Goal: Obtain resource: Obtain resource

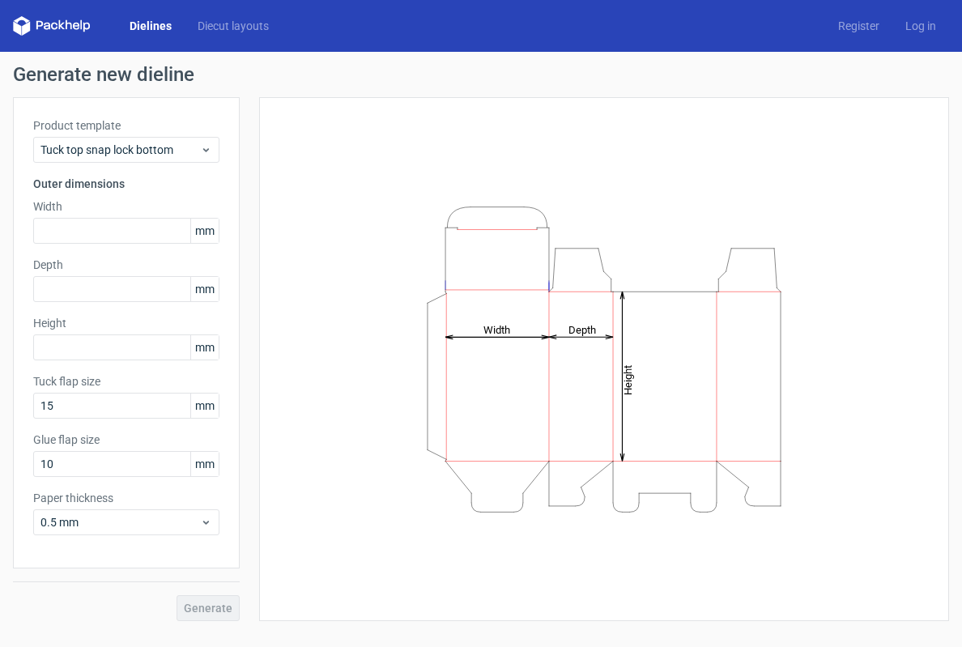
click at [149, 24] on link "Dielines" at bounding box center [151, 26] width 68 height 16
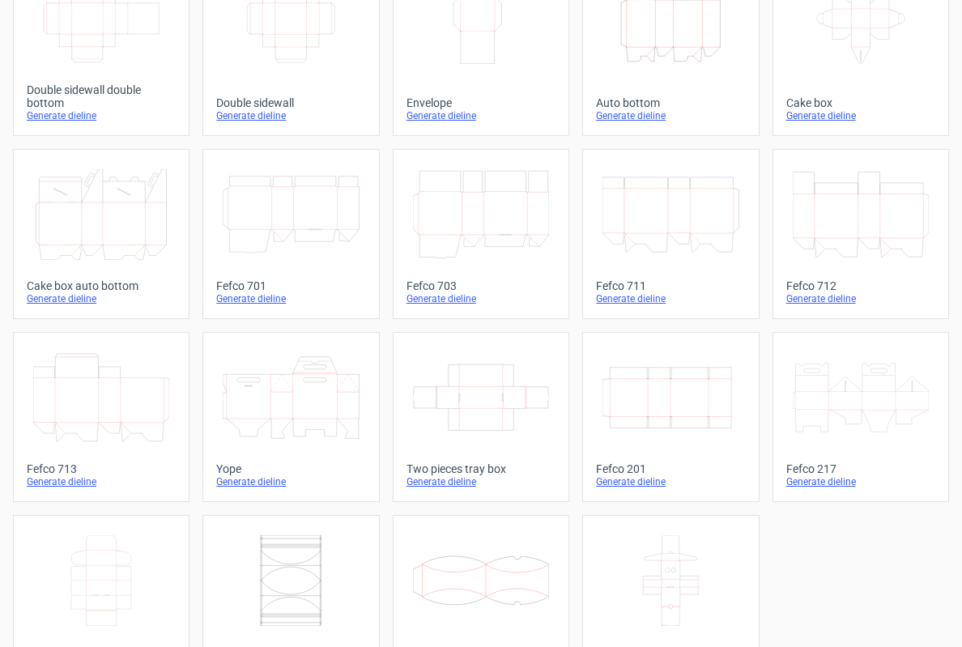
scroll to position [378, 0]
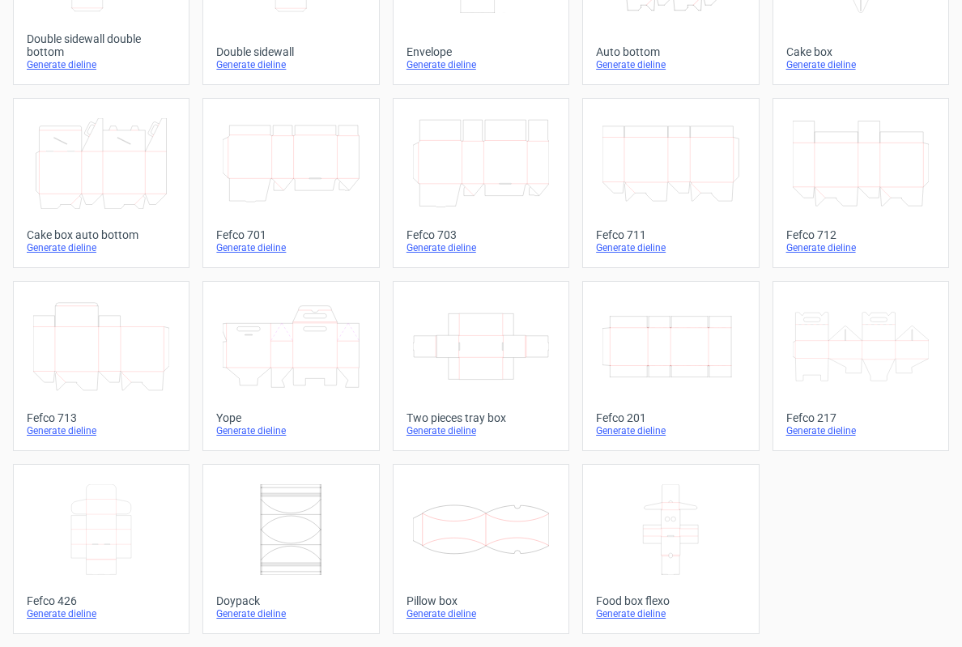
click at [108, 536] on icon at bounding box center [101, 529] width 136 height 91
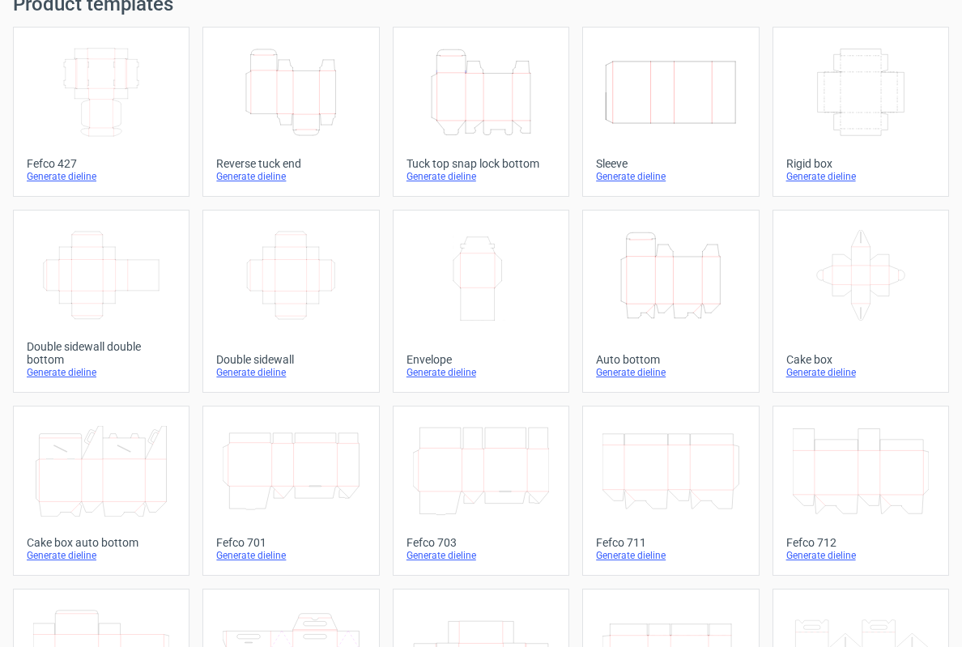
scroll to position [195, 0]
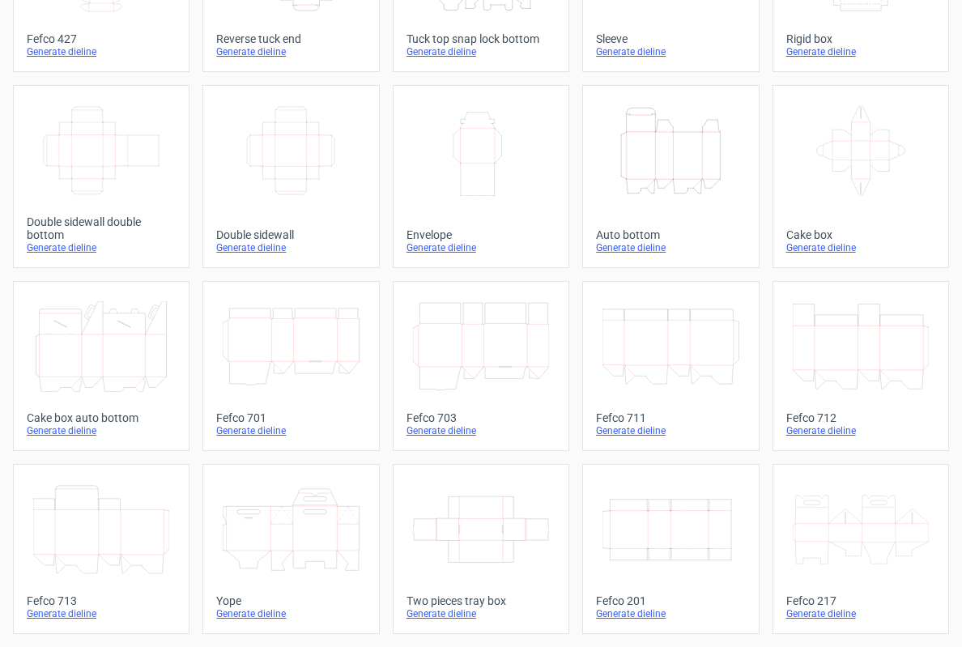
click at [102, 360] on icon at bounding box center [101, 346] width 136 height 91
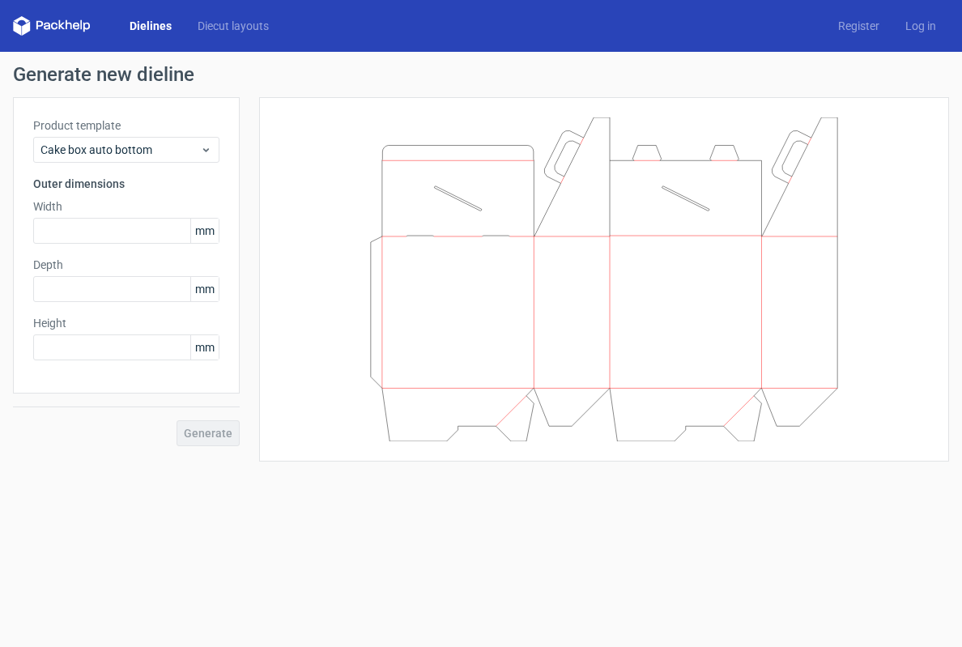
click at [203, 434] on div "Generate" at bounding box center [126, 420] width 227 height 53
click at [113, 236] on input "text" at bounding box center [126, 231] width 186 height 26
type input "90"
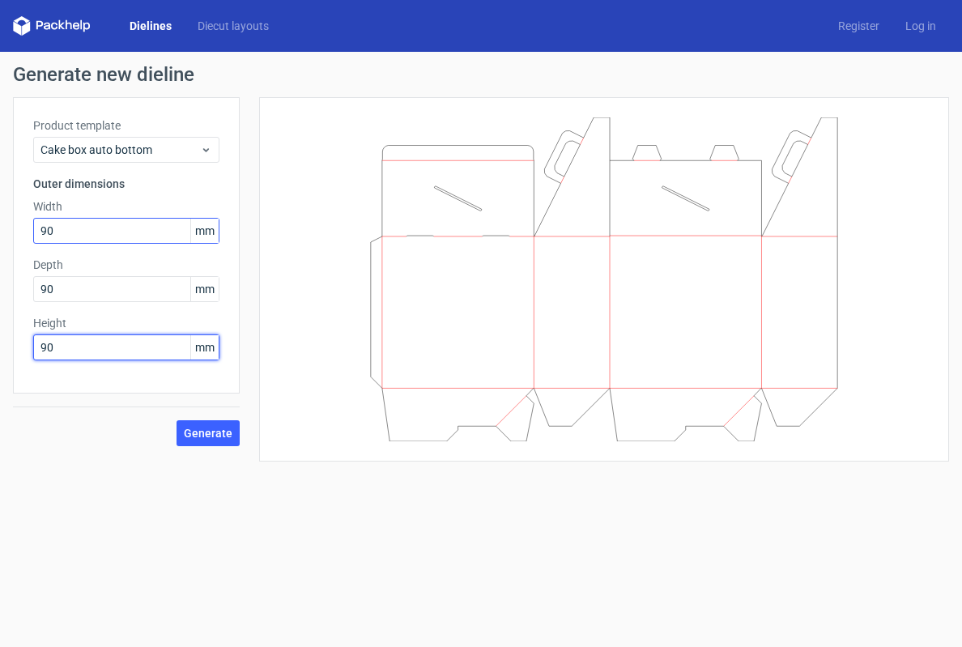
type input "9"
type input "1"
type input "200"
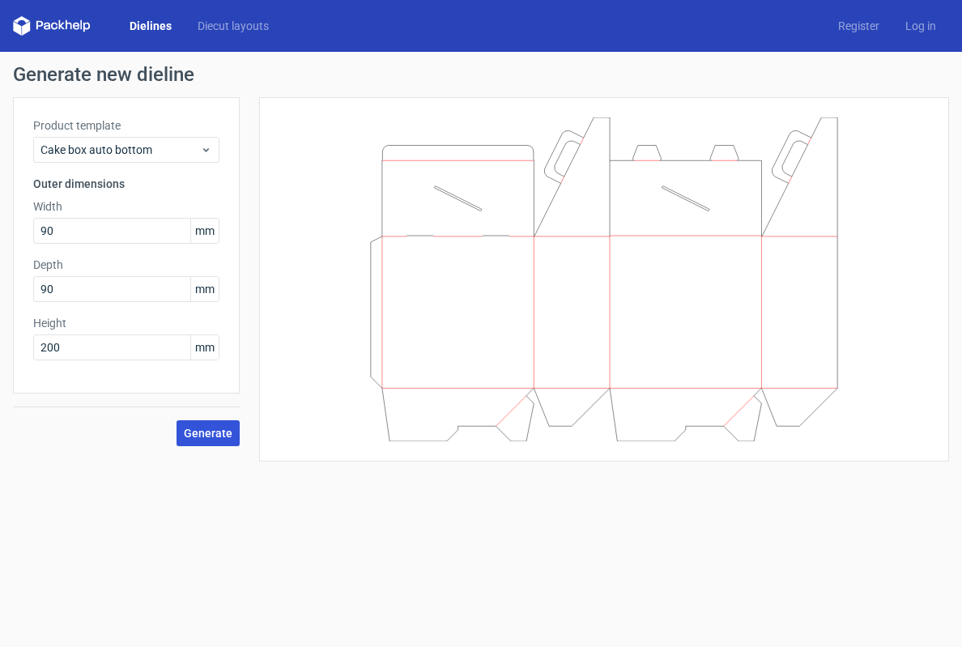
click at [209, 441] on button "Generate" at bounding box center [208, 433] width 63 height 26
